Goal: Transaction & Acquisition: Purchase product/service

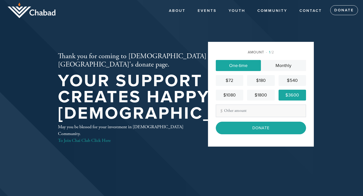
click at [277, 95] on div "$72 $180 $540 $1080 $1800 $3600" at bounding box center [261, 87] width 90 height 25
click at [264, 94] on div "$1800" at bounding box center [260, 95] width 23 height 7
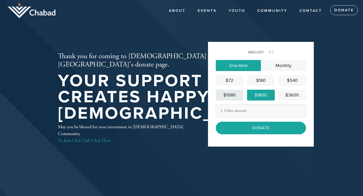
click at [233, 92] on div "$1080" at bounding box center [229, 95] width 23 height 7
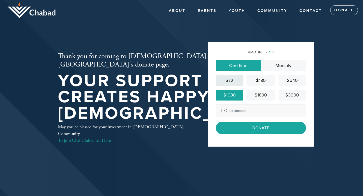
click at [233, 80] on div "$72" at bounding box center [229, 80] width 23 height 7
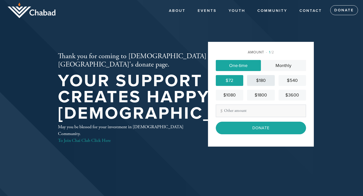
click at [254, 81] on div "$180" at bounding box center [260, 80] width 23 height 7
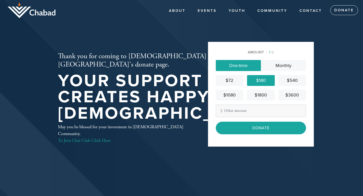
click at [281, 88] on div "$72 $180 $540 $1080 $1800 $3600" at bounding box center [261, 87] width 90 height 25
click at [282, 93] on div "$3600" at bounding box center [292, 95] width 23 height 7
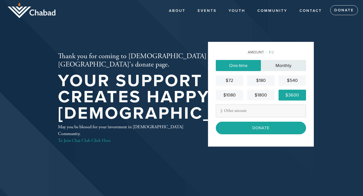
click at [281, 67] on link "Monthly" at bounding box center [283, 65] width 45 height 11
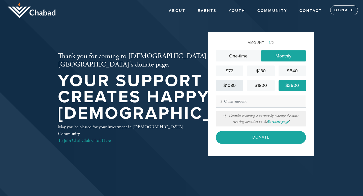
click at [235, 83] on div "$1080" at bounding box center [229, 85] width 23 height 7
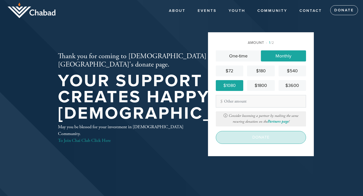
click at [252, 142] on input "Donate" at bounding box center [261, 137] width 90 height 13
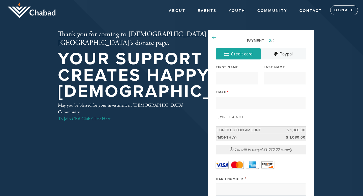
click at [214, 35] on icon at bounding box center [214, 37] width 4 height 5
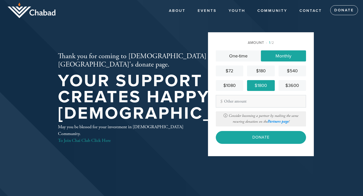
click at [280, 122] on link "Partners page" at bounding box center [278, 121] width 21 height 5
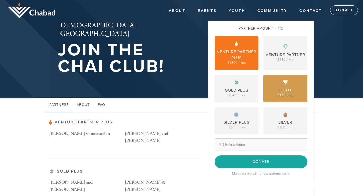
click at [291, 90] on div "Gold" at bounding box center [286, 90] width 12 height 6
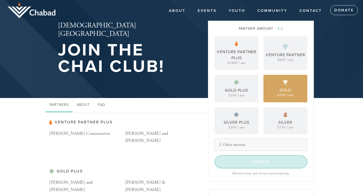
click at [264, 159] on input "Donate" at bounding box center [261, 162] width 93 height 13
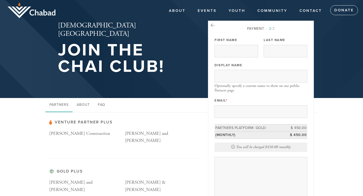
click at [235, 145] on icon at bounding box center [233, 147] width 4 height 4
click at [234, 147] on icon at bounding box center [233, 147] width 4 height 4
click at [214, 28] on link at bounding box center [213, 25] width 4 height 7
